Goal: Obtain resource: Obtain resource

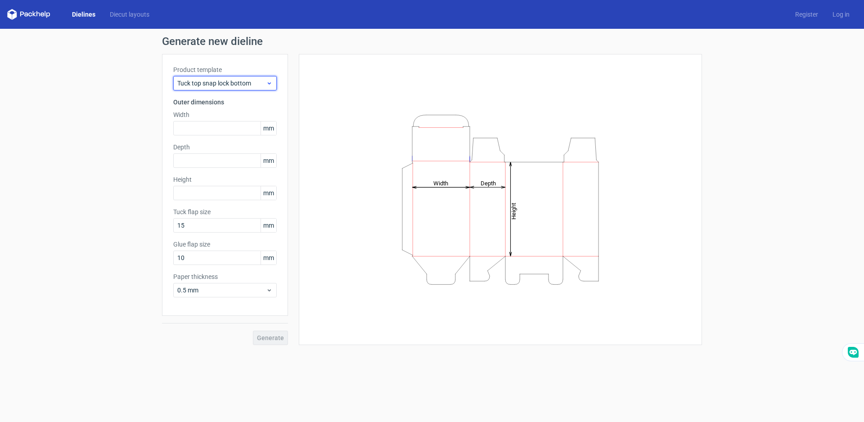
click at [266, 83] on icon at bounding box center [269, 83] width 7 height 7
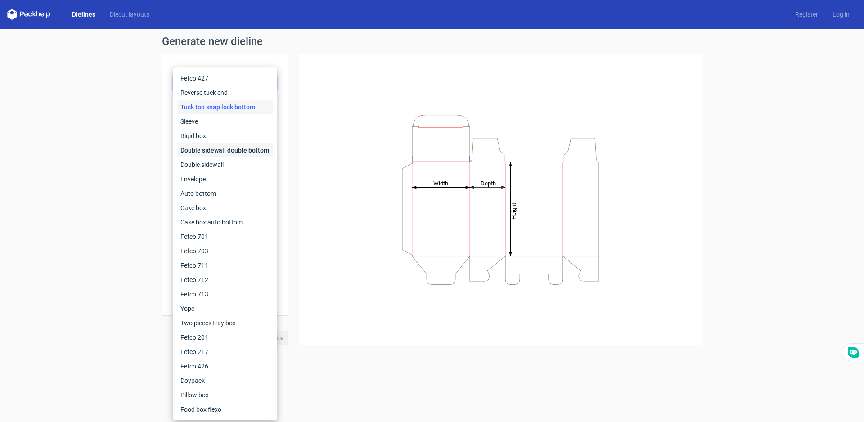
click at [202, 153] on div "Double sidewall double bottom" at bounding box center [225, 150] width 96 height 14
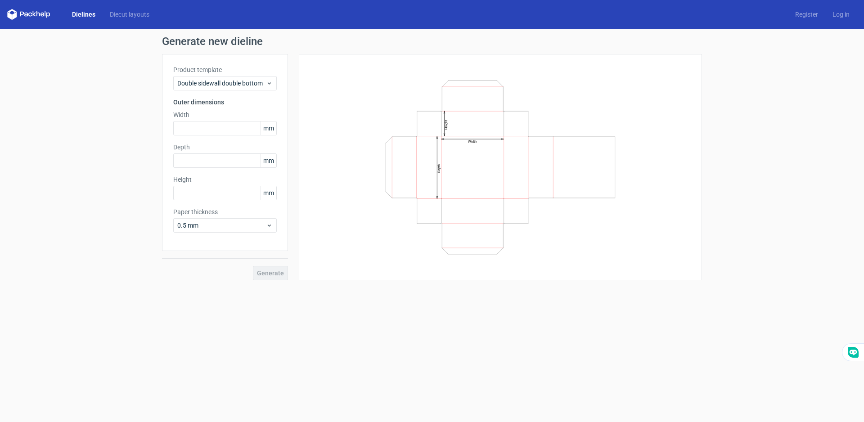
click at [263, 130] on span "mm" at bounding box center [268, 127] width 16 height 13
click at [268, 128] on span "mm" at bounding box center [268, 127] width 16 height 13
click at [272, 84] on icon at bounding box center [269, 83] width 7 height 7
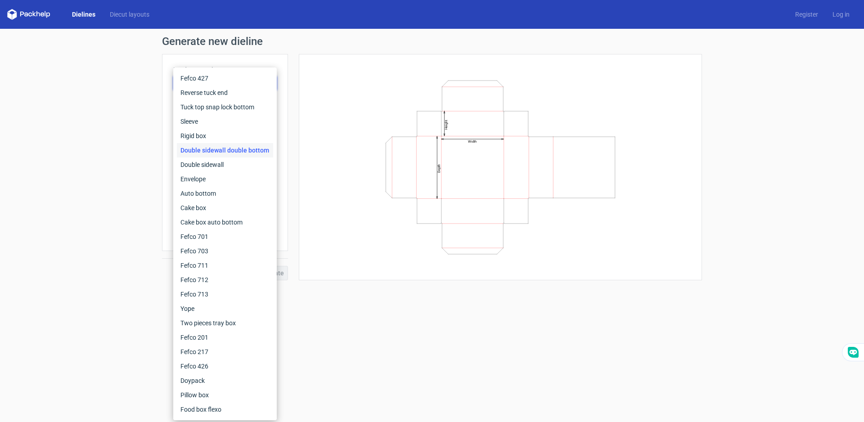
click at [130, 224] on div "Generate new dieline Product template Double sidewall double bottom Outer dimen…" at bounding box center [432, 158] width 864 height 259
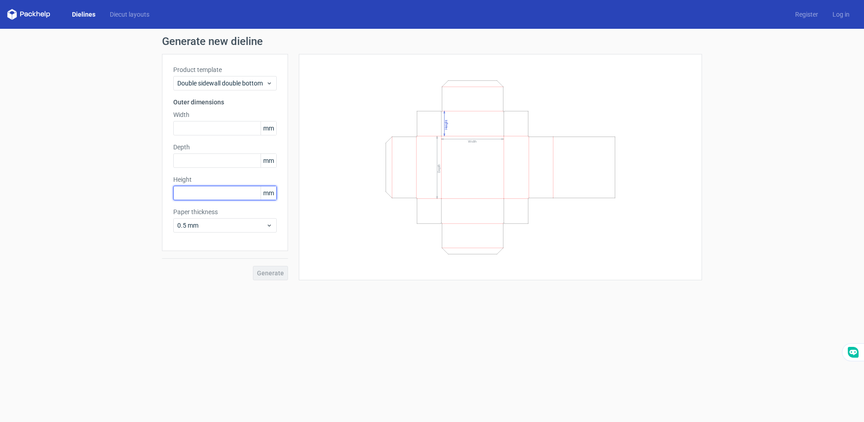
click at [229, 190] on input "text" at bounding box center [224, 193] width 103 height 14
type input "2"
click at [230, 160] on input "text" at bounding box center [224, 160] width 103 height 14
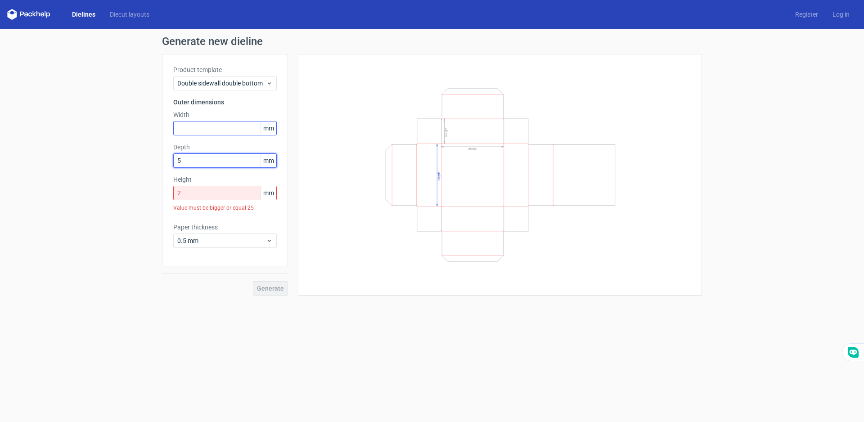
type input "5"
click at [189, 130] on input "text" at bounding box center [224, 128] width 103 height 14
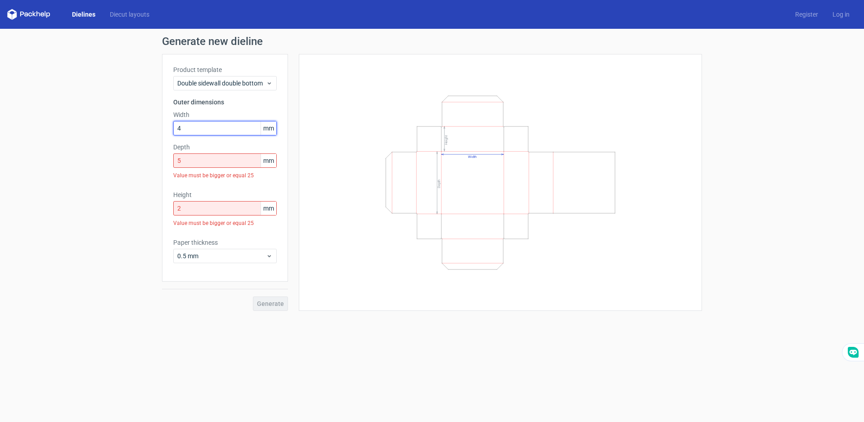
type input "4"
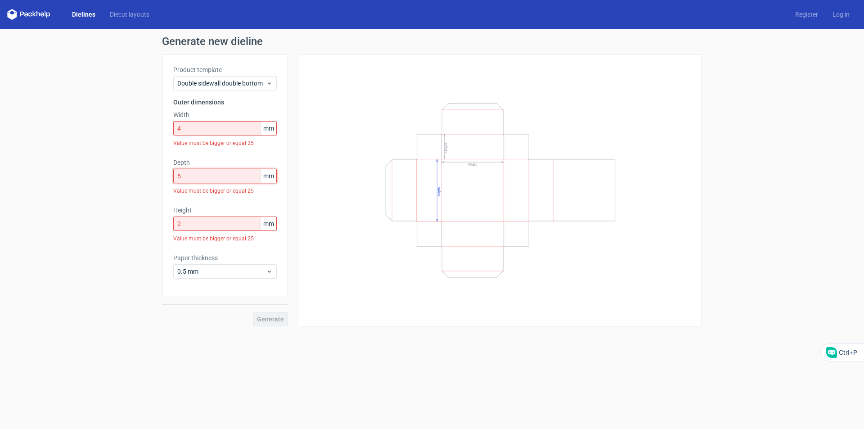
drag, startPoint x: 201, startPoint y: 162, endPoint x: 143, endPoint y: 157, distance: 58.2
click at [143, 157] on div "Generate new dieline Product template Double sidewall double bottom Outer dimen…" at bounding box center [432, 181] width 864 height 305
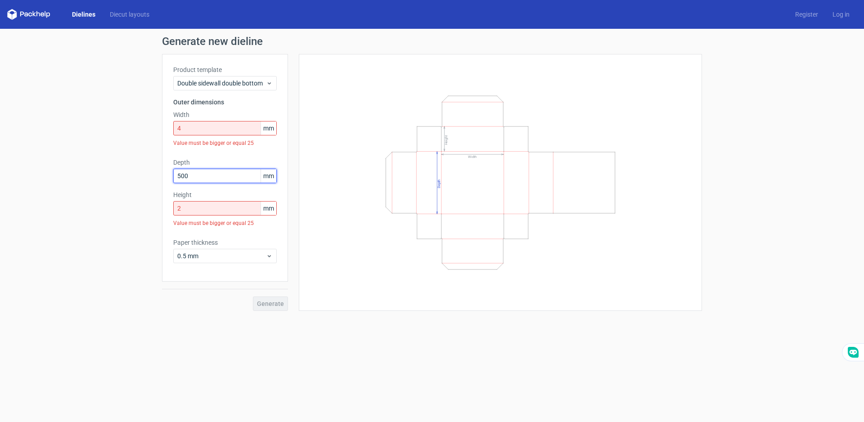
type input "500"
drag, startPoint x: 187, startPoint y: 211, endPoint x: 113, endPoint y: 216, distance: 74.0
click at [113, 216] on div "Generate new dieline Product template Double sidewall double bottom Outer dimen…" at bounding box center [432, 173] width 864 height 289
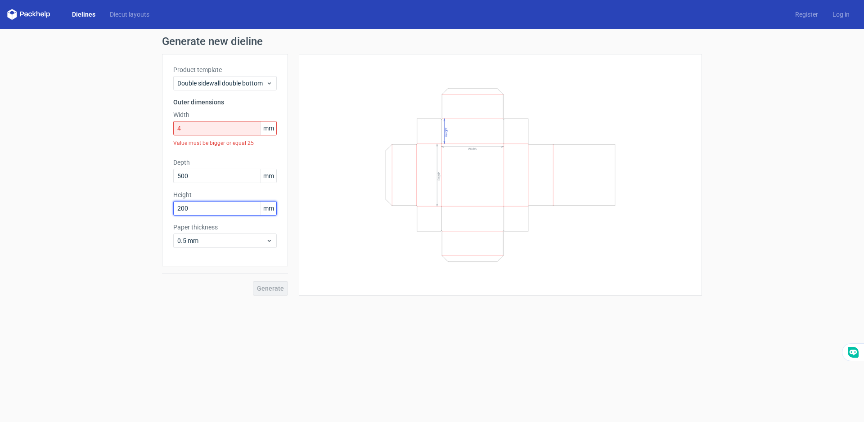
type input "200"
drag, startPoint x: 196, startPoint y: 131, endPoint x: 146, endPoint y: 130, distance: 49.5
click at [146, 130] on div "Generate new dieline Product template Double sidewall double bottom Outer dimen…" at bounding box center [432, 166] width 864 height 274
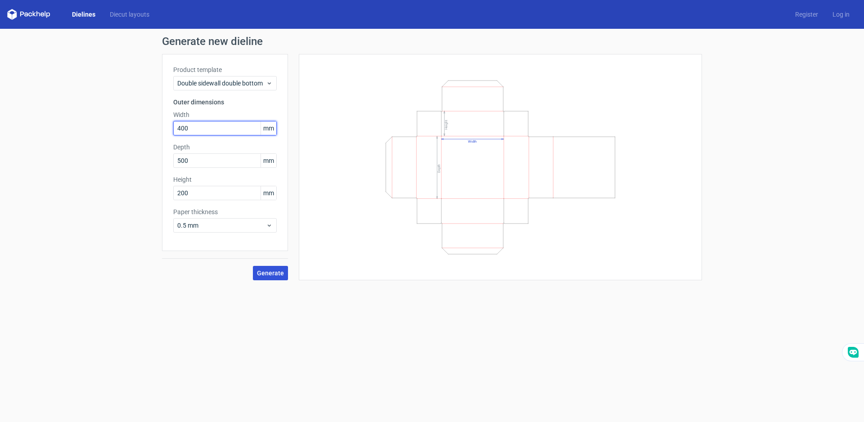
type input "400"
drag, startPoint x: 276, startPoint y: 276, endPoint x: 220, endPoint y: 251, distance: 61.7
click at [198, 261] on div "Generate" at bounding box center [225, 265] width 126 height 29
click at [270, 228] on icon at bounding box center [269, 225] width 7 height 7
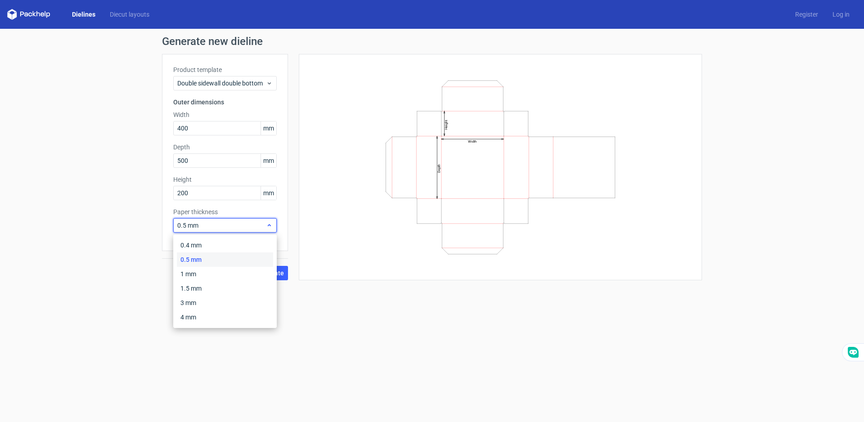
click at [270, 228] on icon at bounding box center [269, 225] width 7 height 7
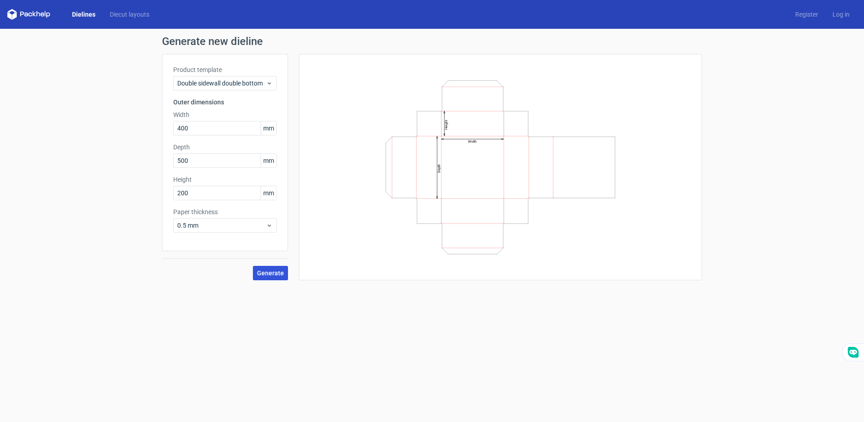
click at [275, 272] on span "Generate" at bounding box center [270, 273] width 27 height 6
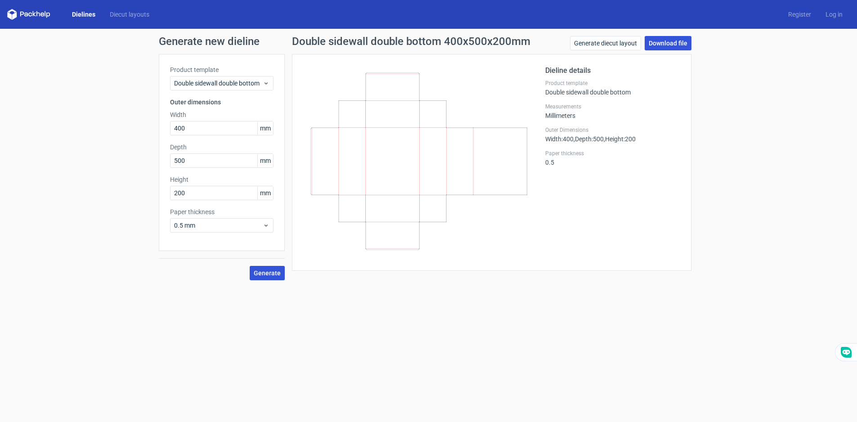
click at [674, 44] on link "Download file" at bounding box center [668, 43] width 47 height 14
